Goal: Task Accomplishment & Management: Manage account settings

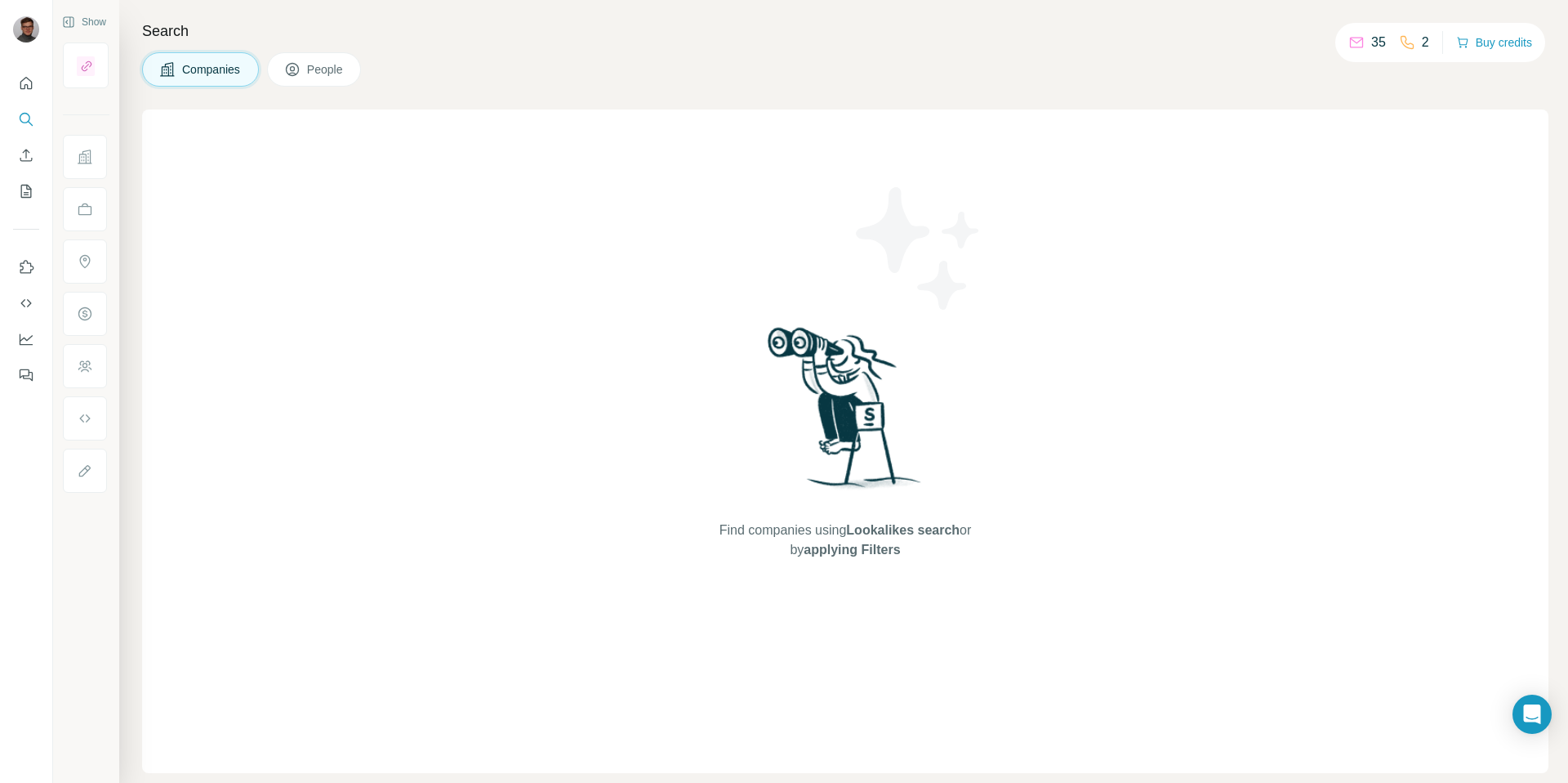
click at [1151, 74] on div "Companies People" at bounding box center [846, 69] width 1407 height 34
click at [33, 266] on icon "Use Surfe on LinkedIn" at bounding box center [26, 266] width 16 height 16
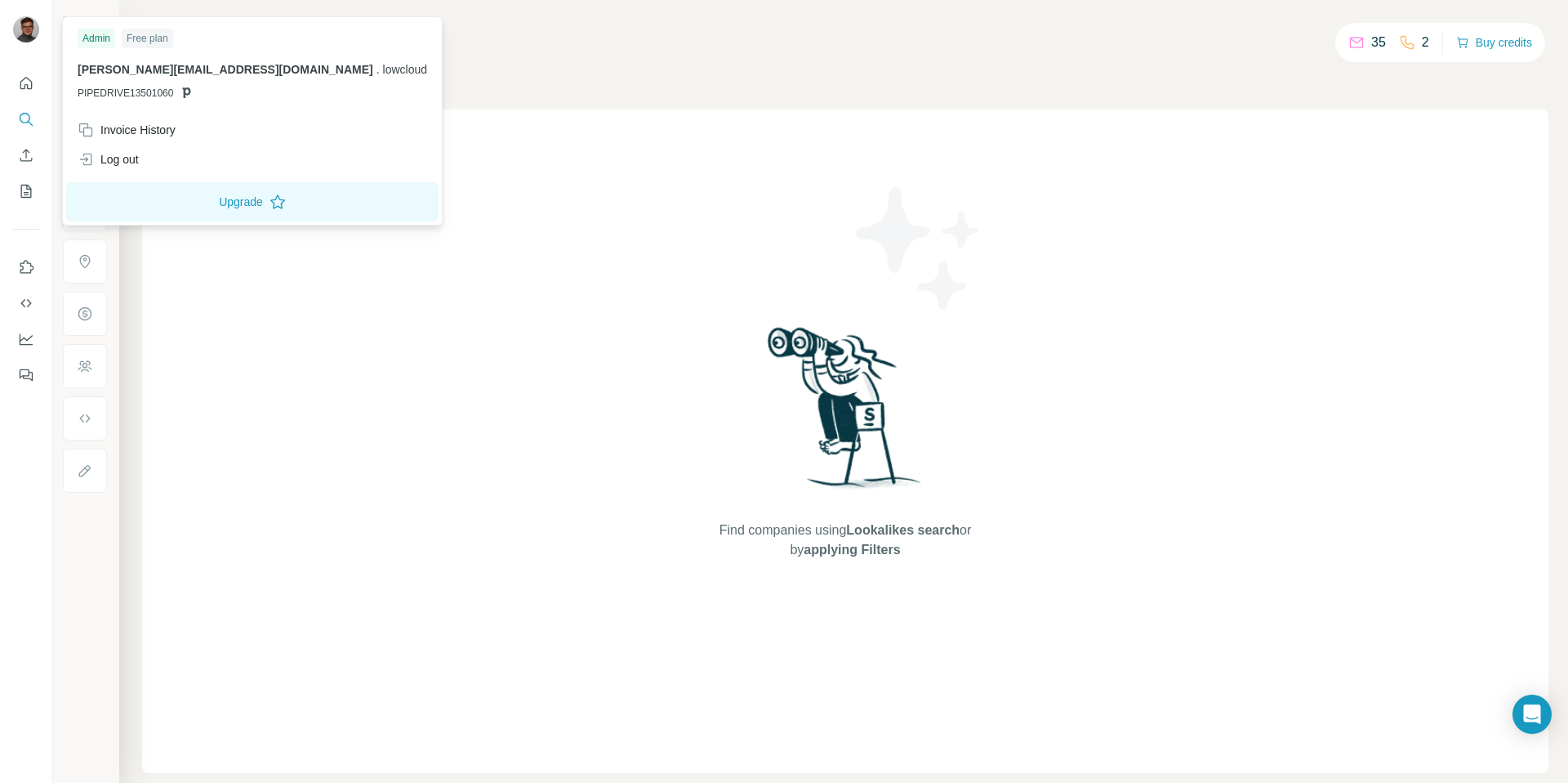
click at [20, 39] on div at bounding box center [27, 30] width 27 height 29
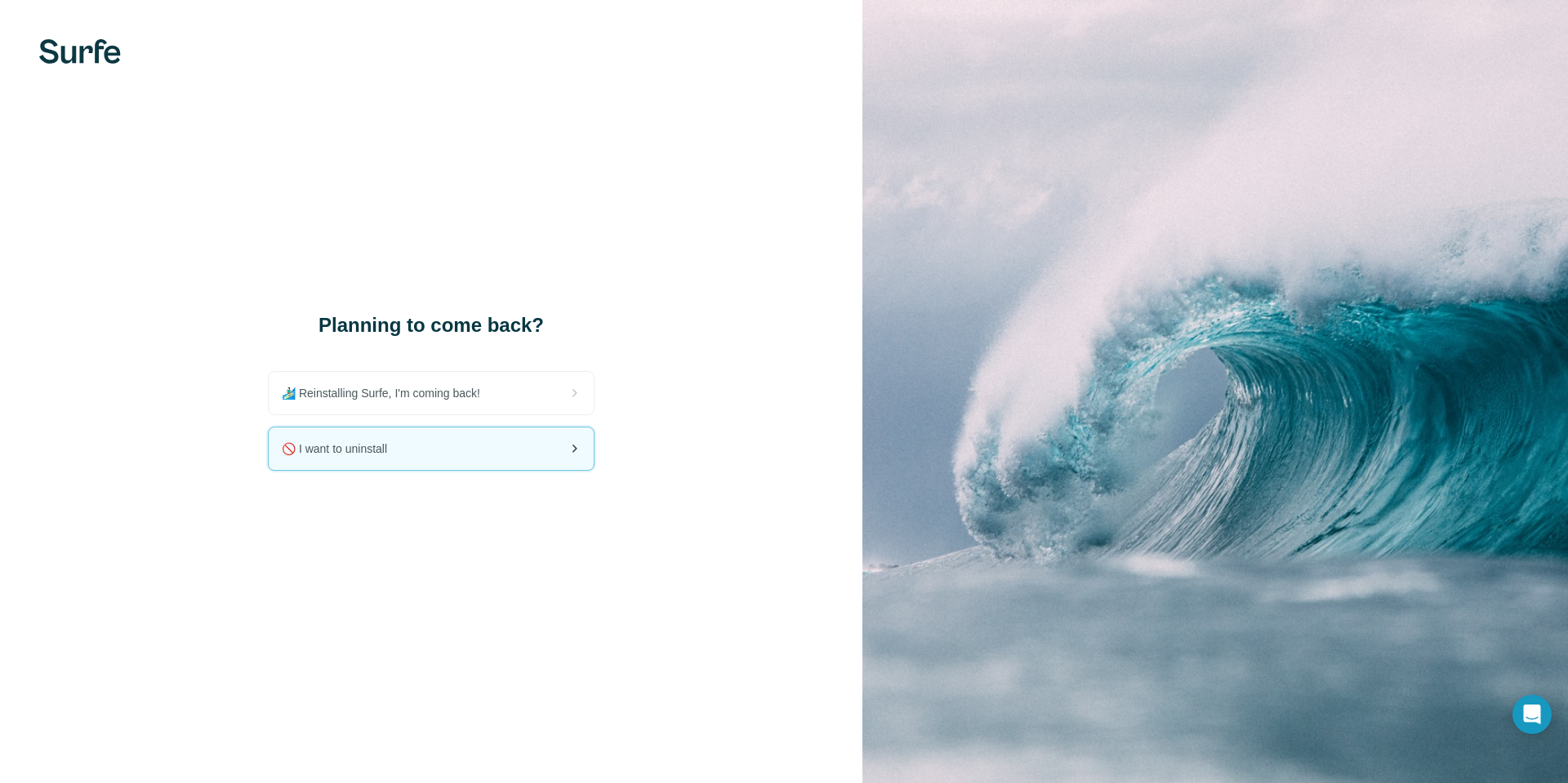
click at [391, 444] on span "🚫 I want to uninstall" at bounding box center [341, 448] width 118 height 16
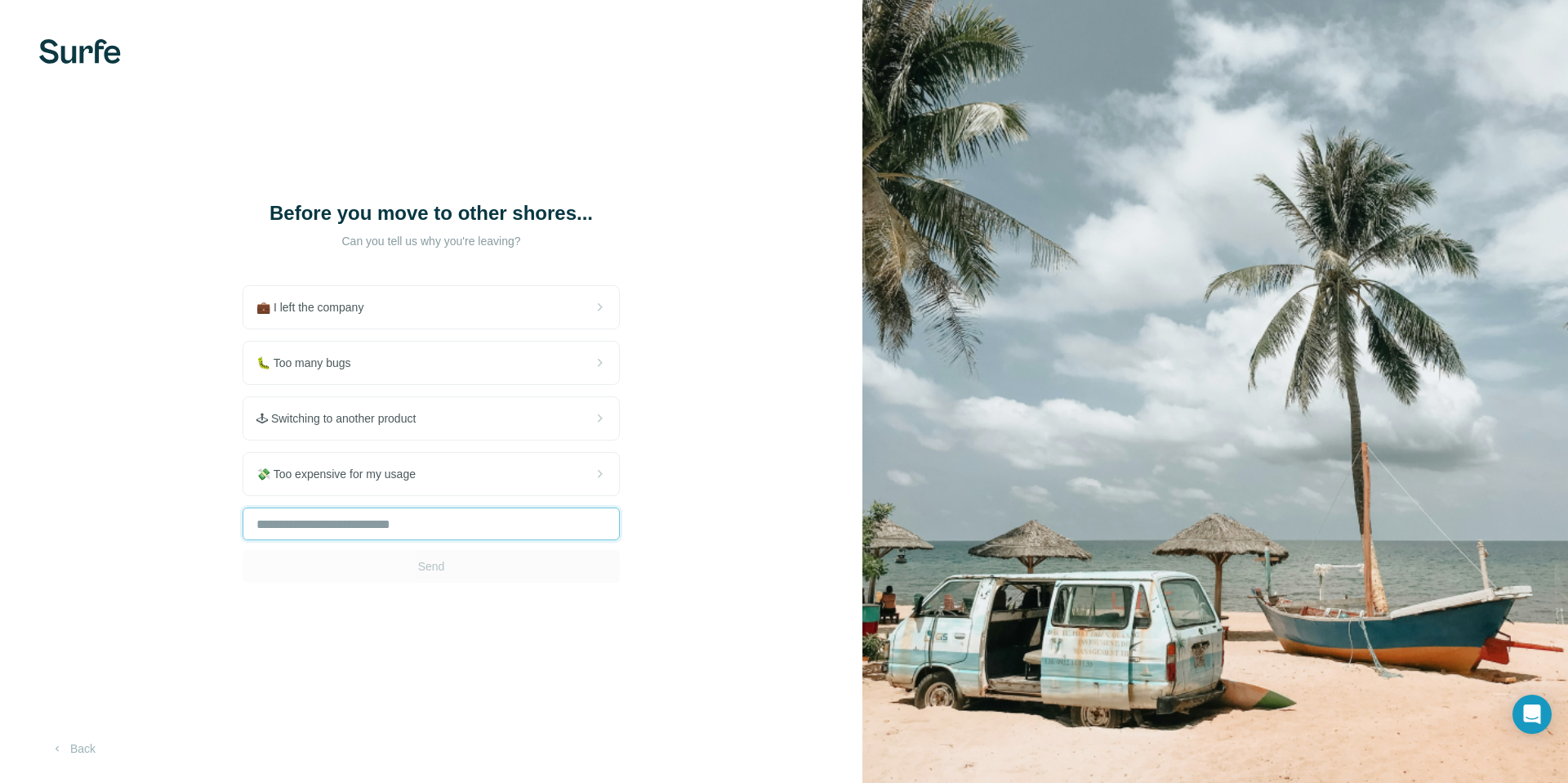
click at [392, 522] on input "text" at bounding box center [431, 524] width 378 height 33
type input "**********"
click at [407, 561] on button "Send" at bounding box center [431, 566] width 378 height 33
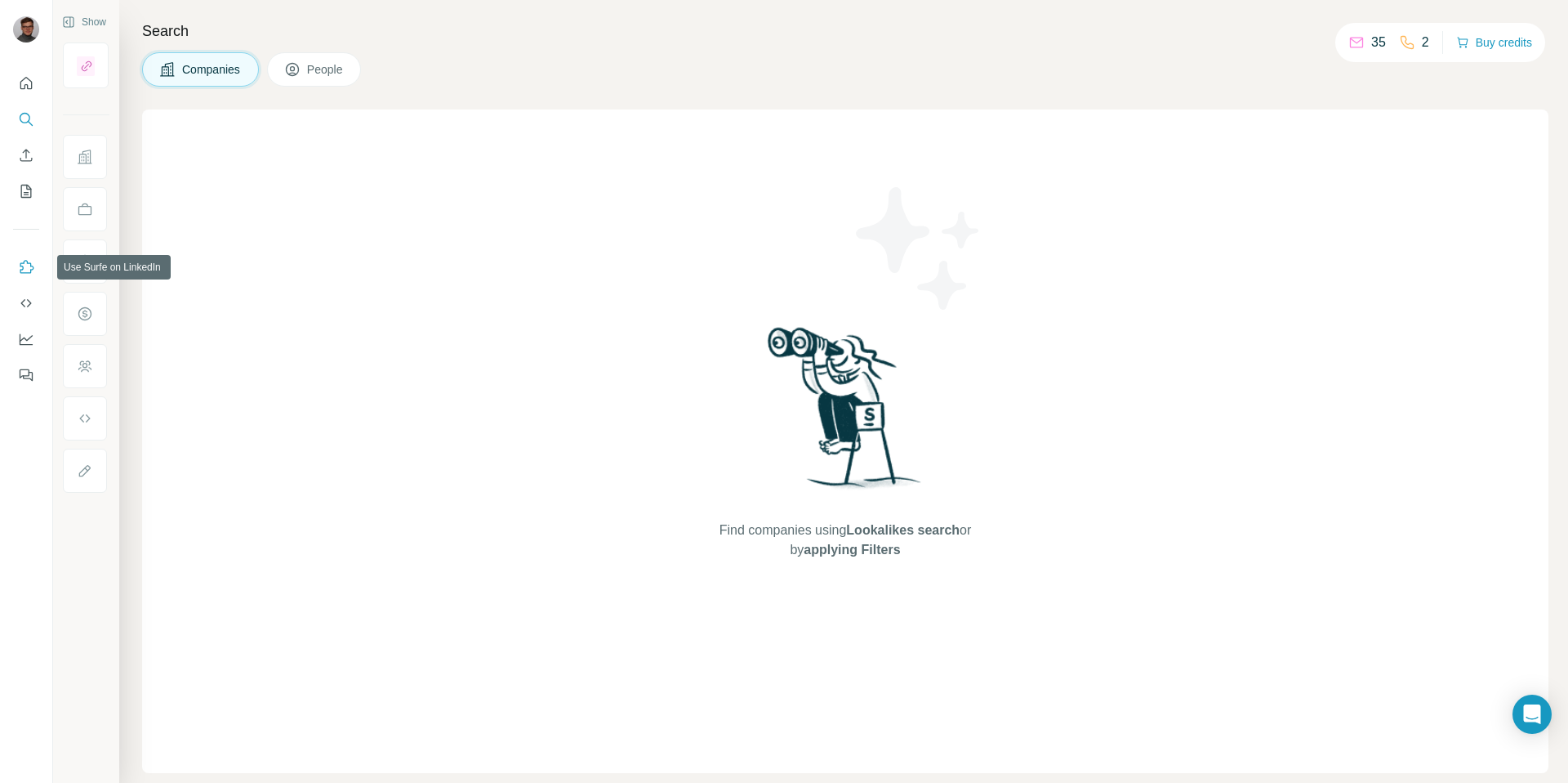
click at [28, 262] on icon "Use Surfe on LinkedIn" at bounding box center [26, 266] width 16 height 16
